Goal: Find contact information: Find contact information

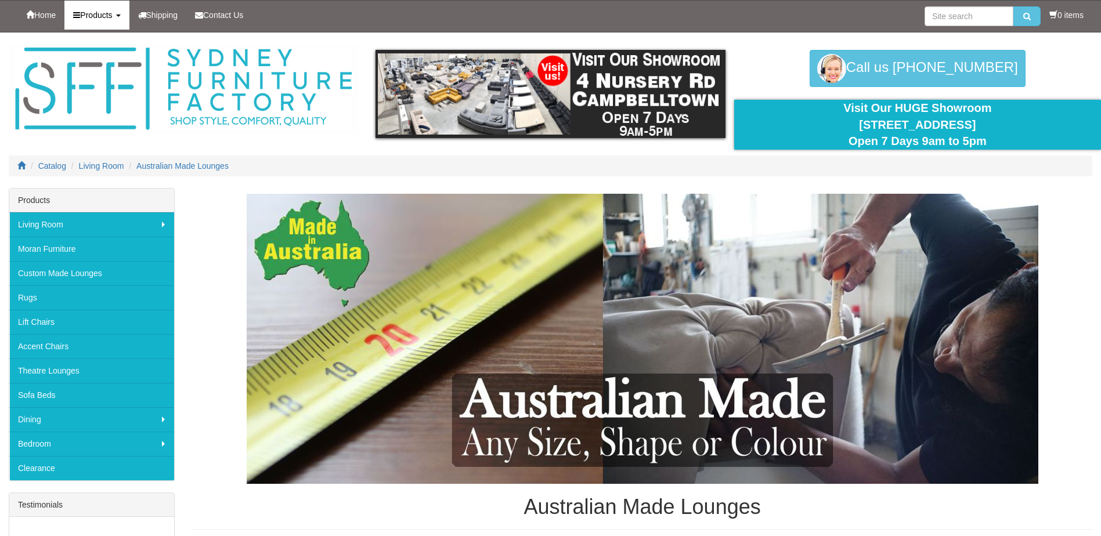
click at [107, 16] on span "Products" at bounding box center [96, 14] width 32 height 9
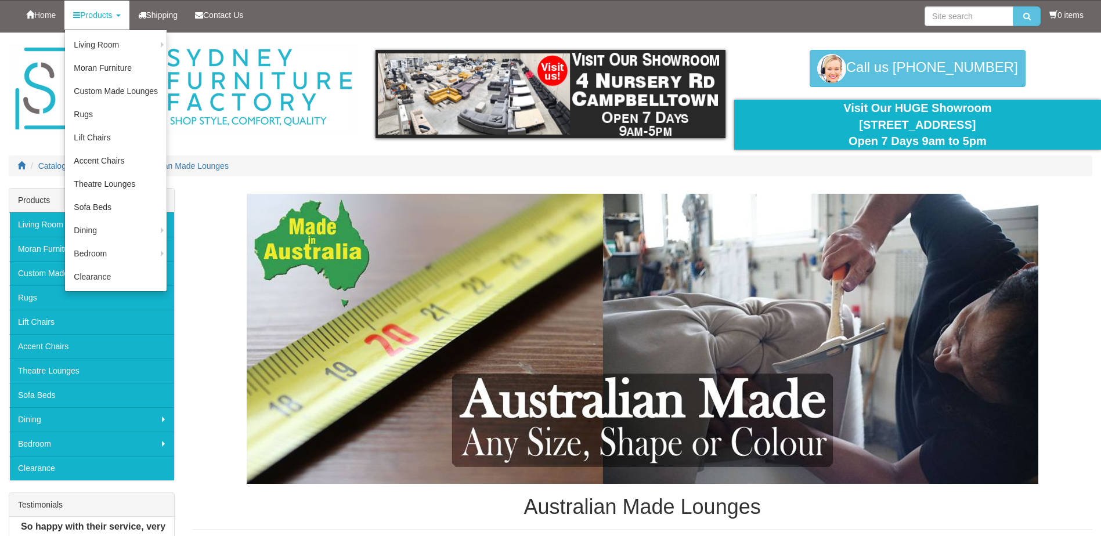
click at [208, 216] on div "Australian Made Lounges" at bounding box center [642, 362] width 900 height 337
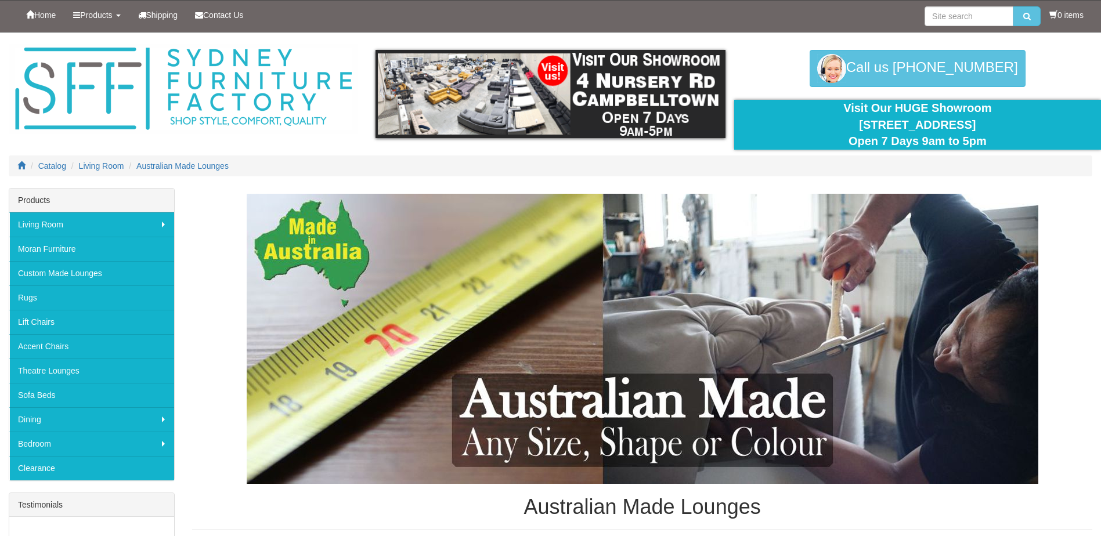
click at [233, 235] on div "Australian Made Lounges" at bounding box center [642, 362] width 900 height 337
click at [224, 15] on span "Contact Us" at bounding box center [223, 14] width 40 height 9
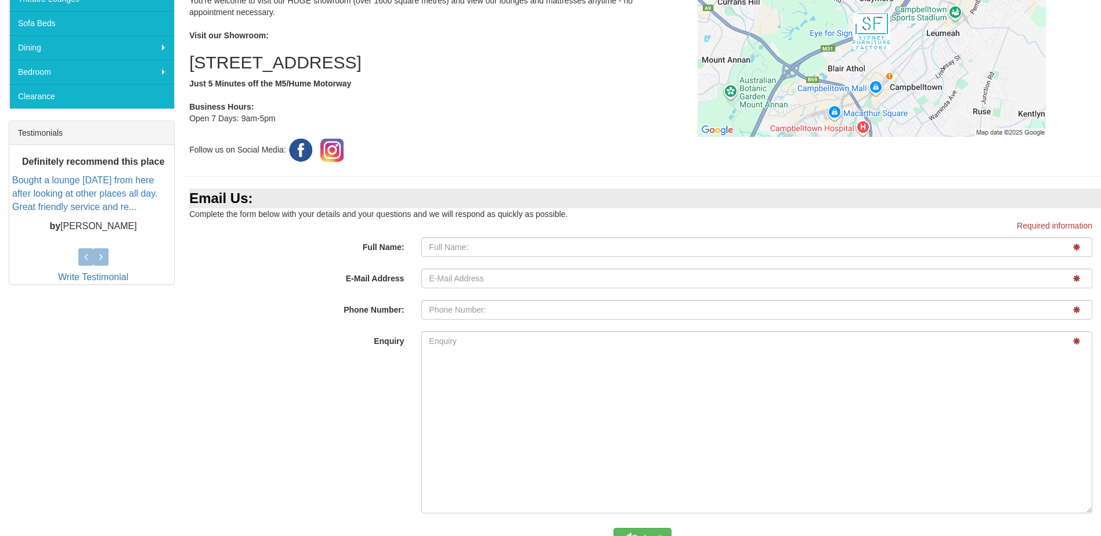
scroll to position [625, 0]
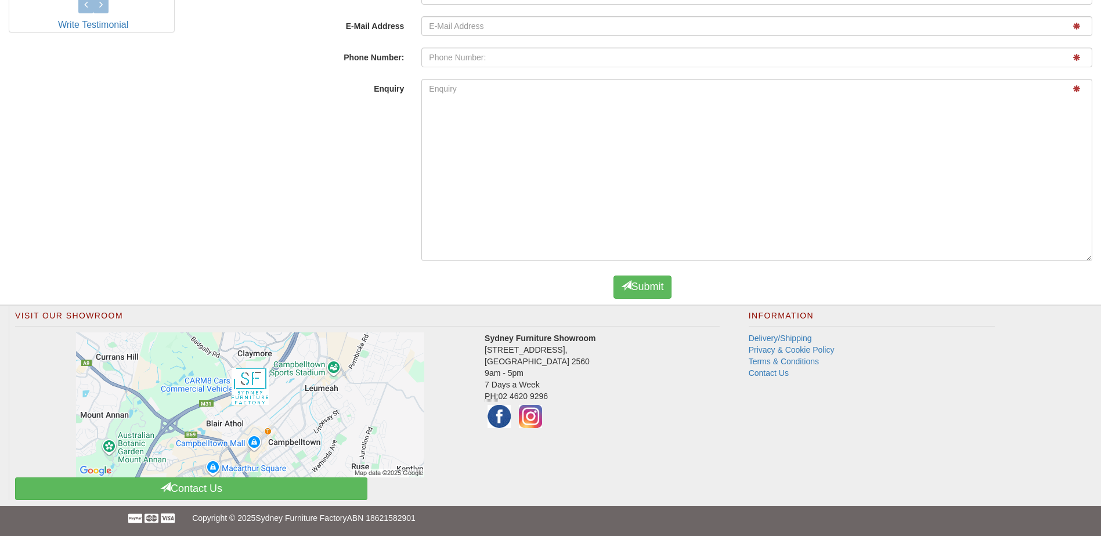
drag, startPoint x: 235, startPoint y: 491, endPoint x: 379, endPoint y: 491, distance: 143.4
click at [430, 488] on div "Visit Our Showroom Sydney Furniture Showroom 4 Nursery Road, Campbelltown NSW 2…" at bounding box center [367, 403] width 717 height 194
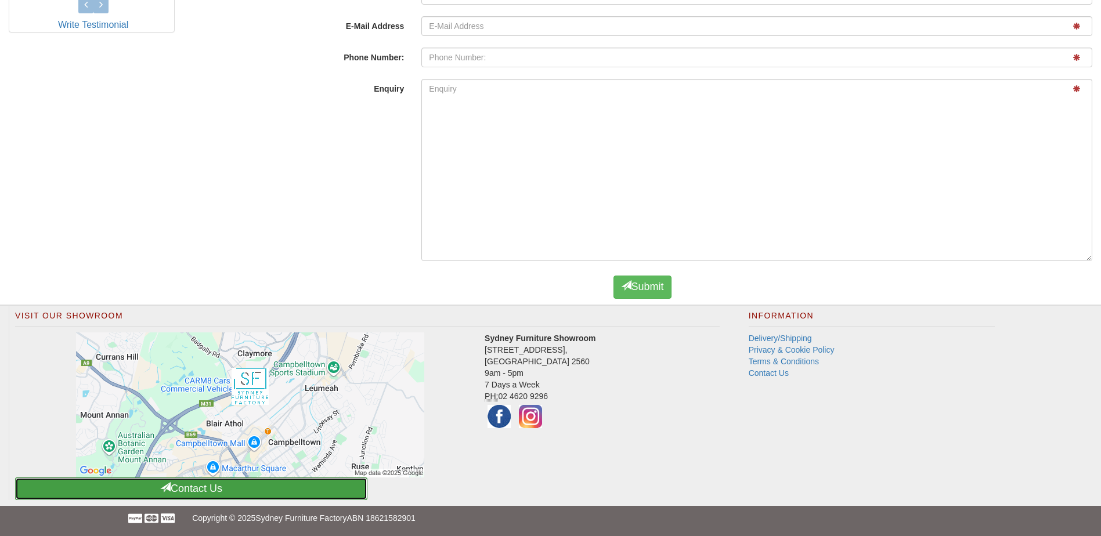
click at [302, 492] on link "Contact Us" at bounding box center [191, 489] width 352 height 23
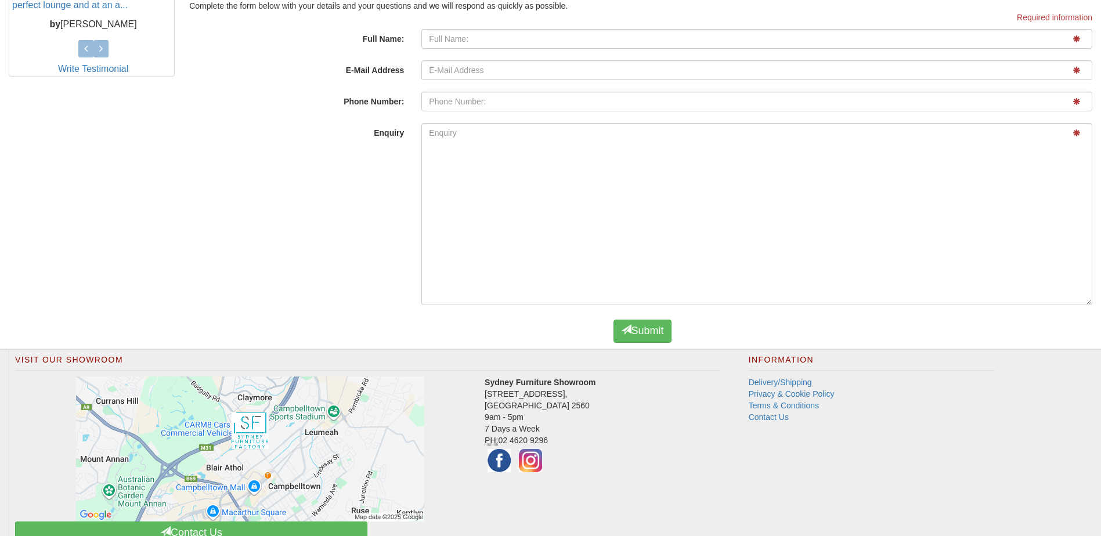
scroll to position [625, 0]
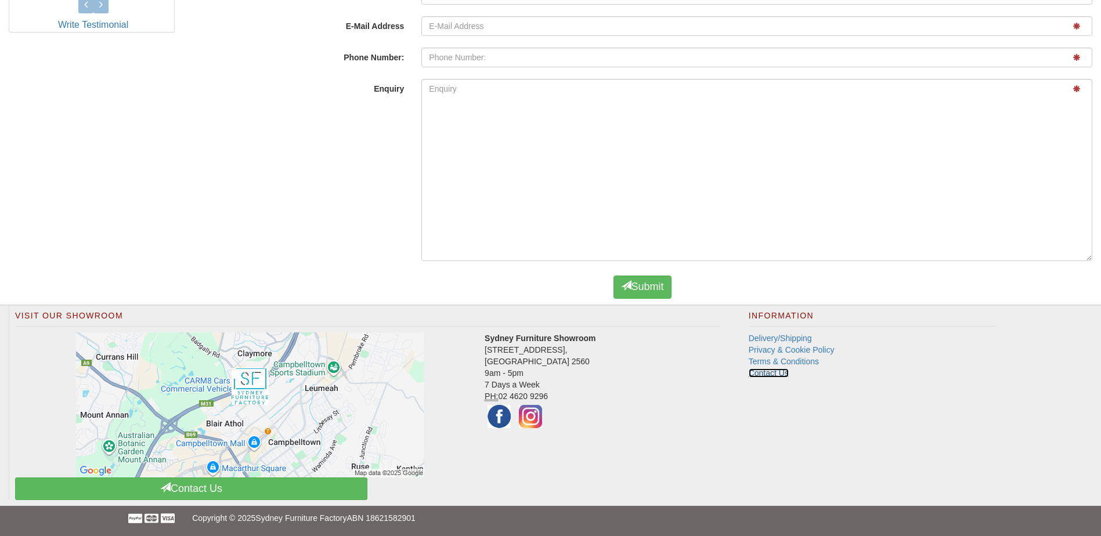
click at [777, 372] on link "Contact Us" at bounding box center [769, 373] width 40 height 9
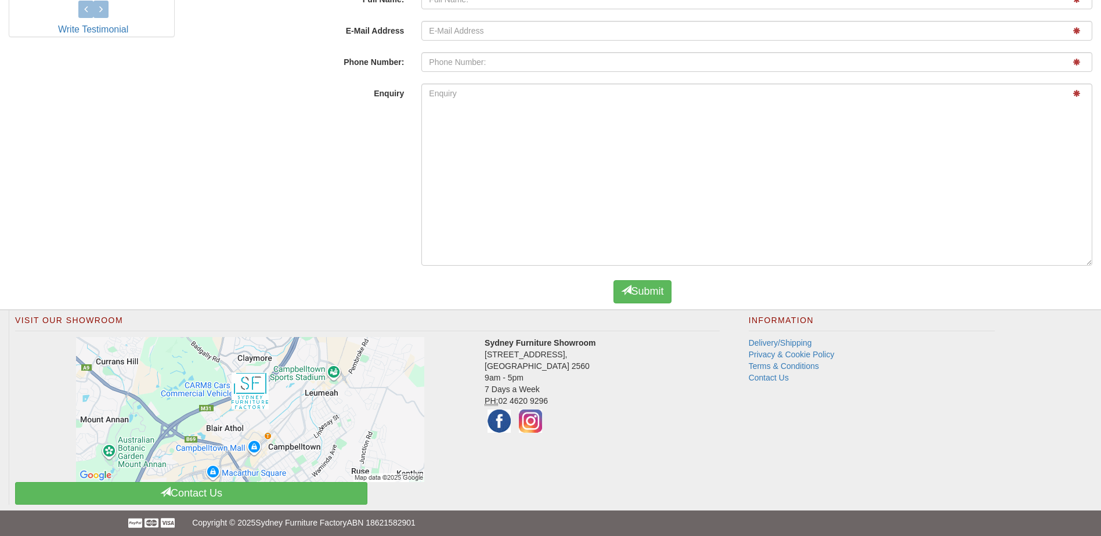
scroll to position [625, 0]
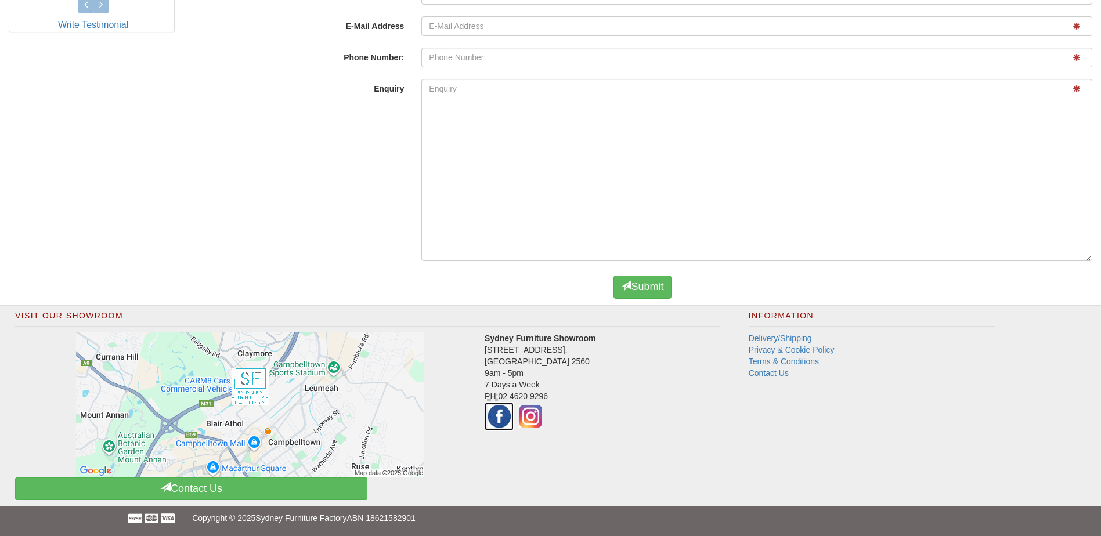
click at [502, 420] on img at bounding box center [499, 416] width 29 height 29
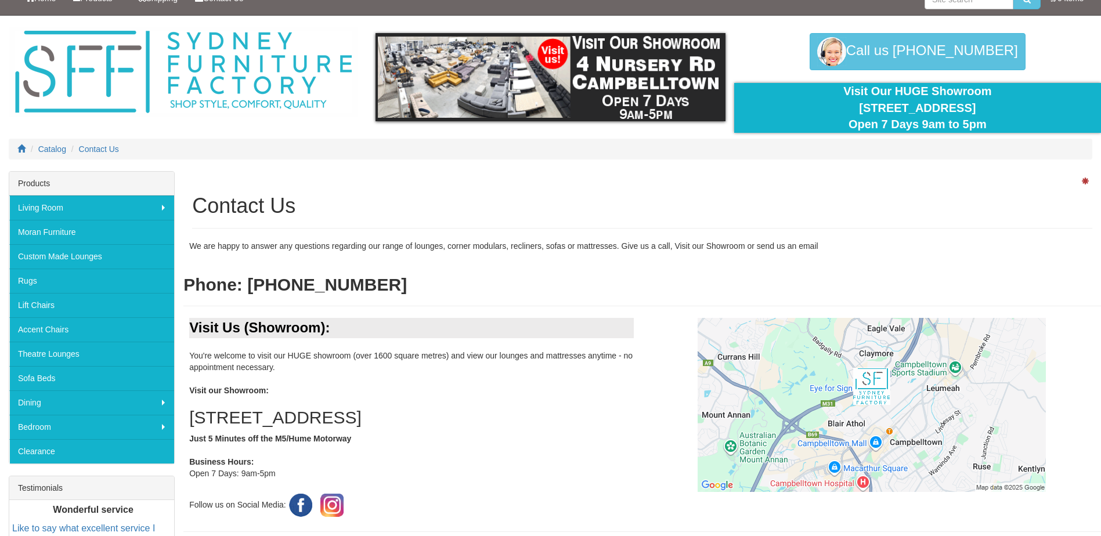
scroll to position [0, 0]
